Goal: Find specific page/section: Find specific page/section

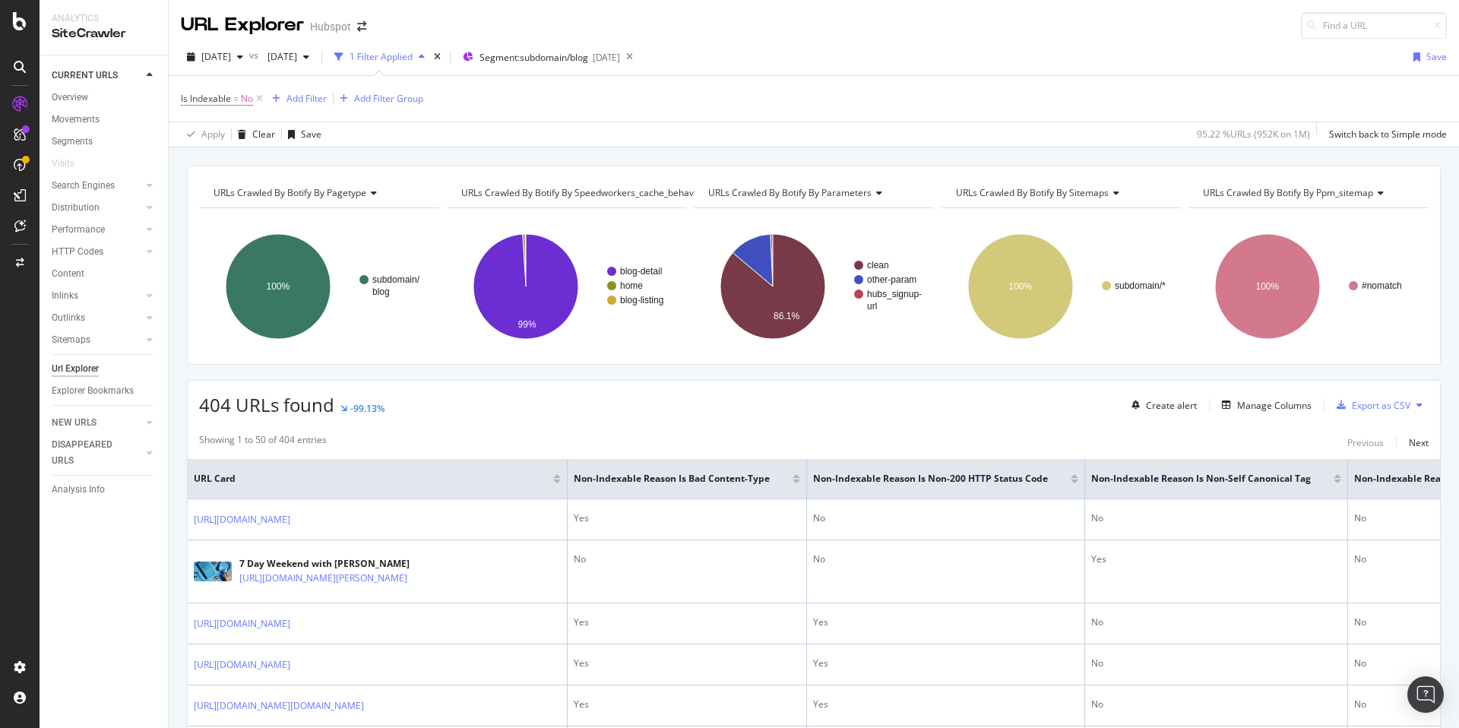
click at [413, 57] on div "1 Filter Applied" at bounding box center [381, 56] width 63 height 13
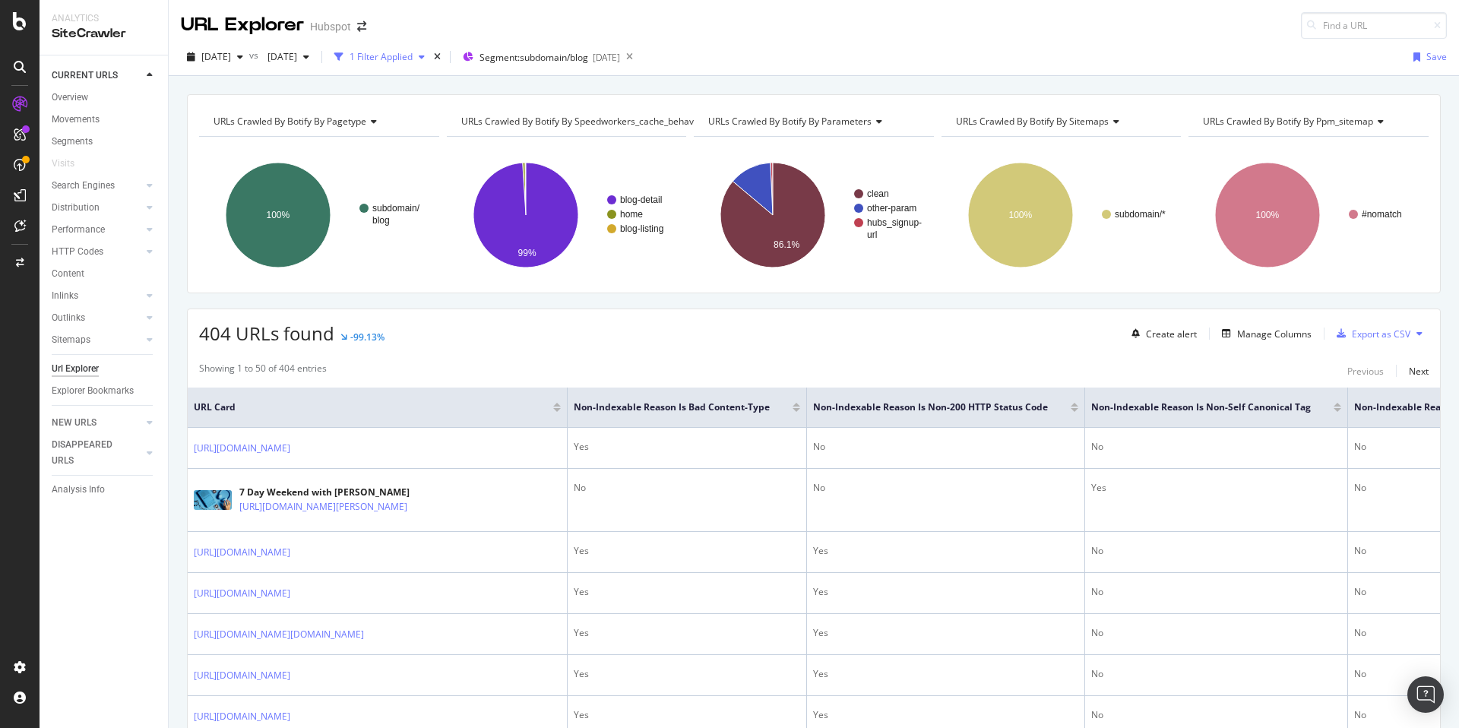
click at [413, 57] on div "1 Filter Applied" at bounding box center [381, 56] width 63 height 13
